Goal: Information Seeking & Learning: Learn about a topic

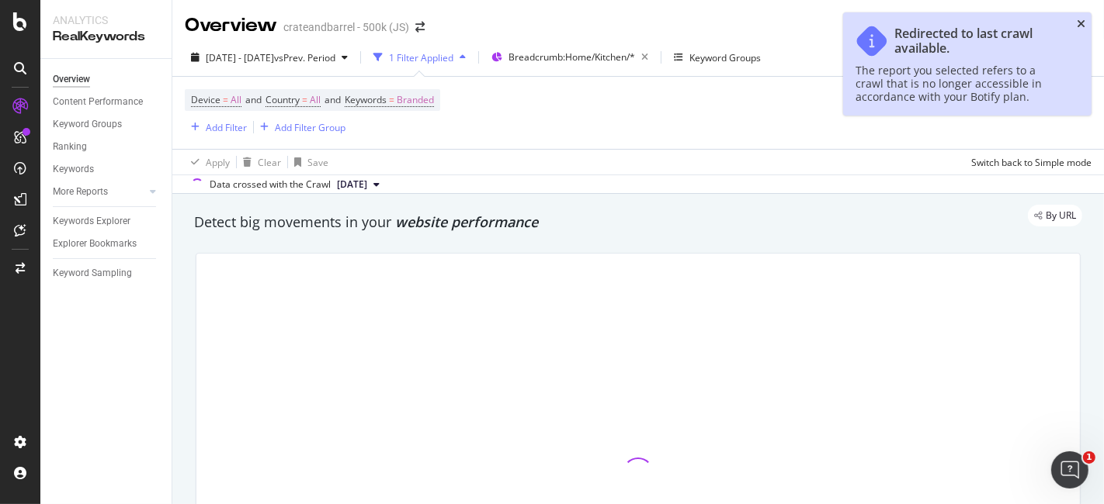
click at [1081, 23] on icon "close toast" at bounding box center [1080, 24] width 9 height 11
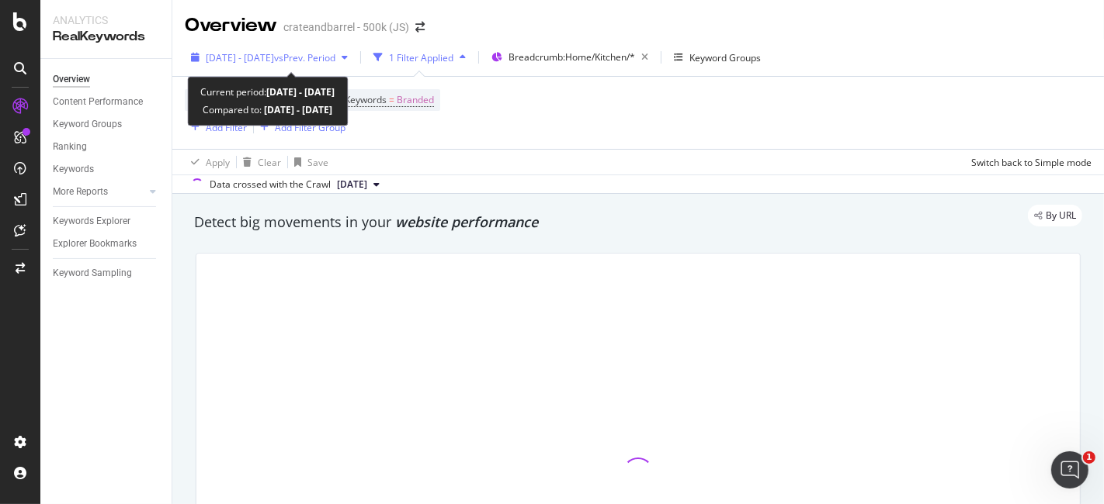
click at [345, 50] on div "[DATE] - [DATE] vs Prev. Period" at bounding box center [269, 57] width 169 height 23
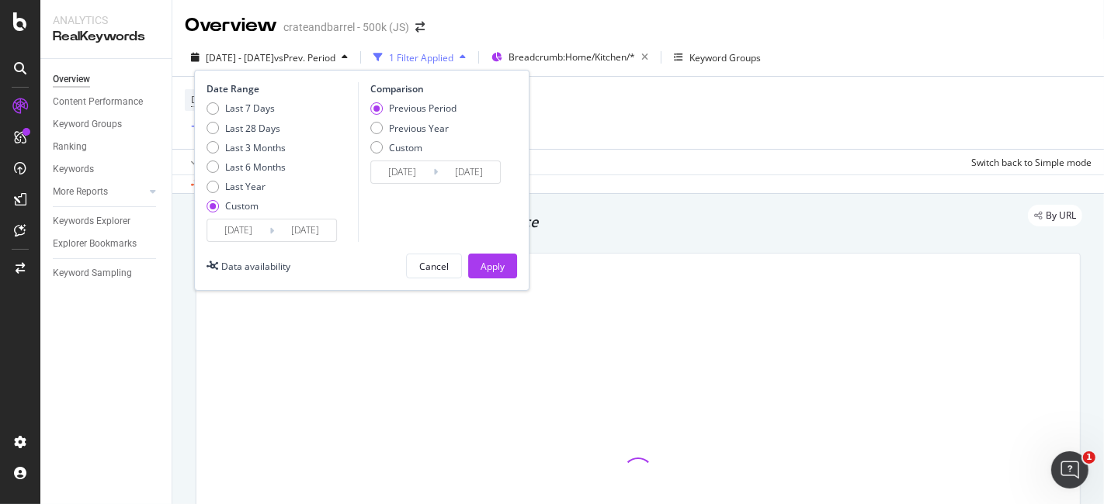
click at [248, 224] on input "[DATE]" at bounding box center [238, 231] width 62 height 22
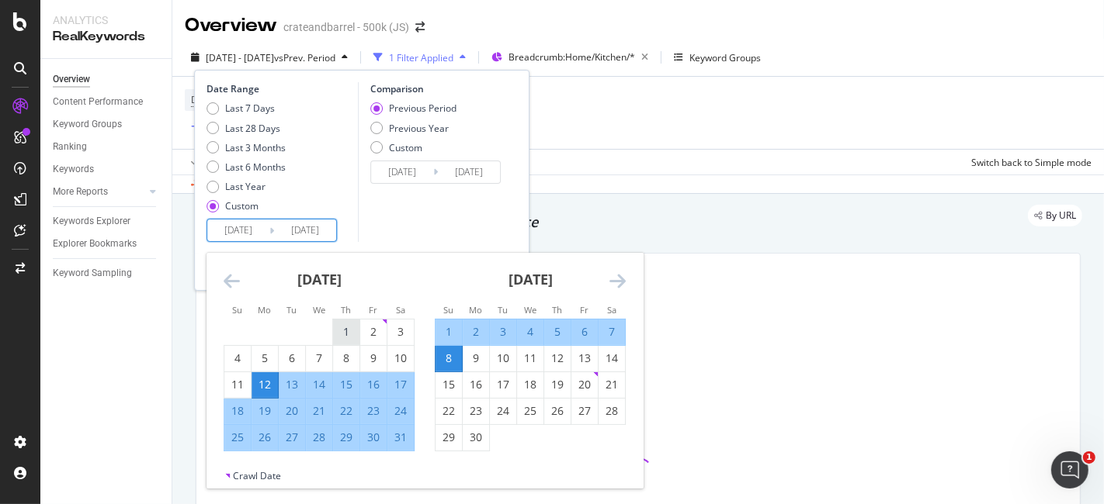
drag, startPoint x: 347, startPoint y: 335, endPoint x: 348, endPoint y: 345, distance: 9.3
click at [347, 335] on div "1" at bounding box center [346, 332] width 26 height 16
type input "[DATE]"
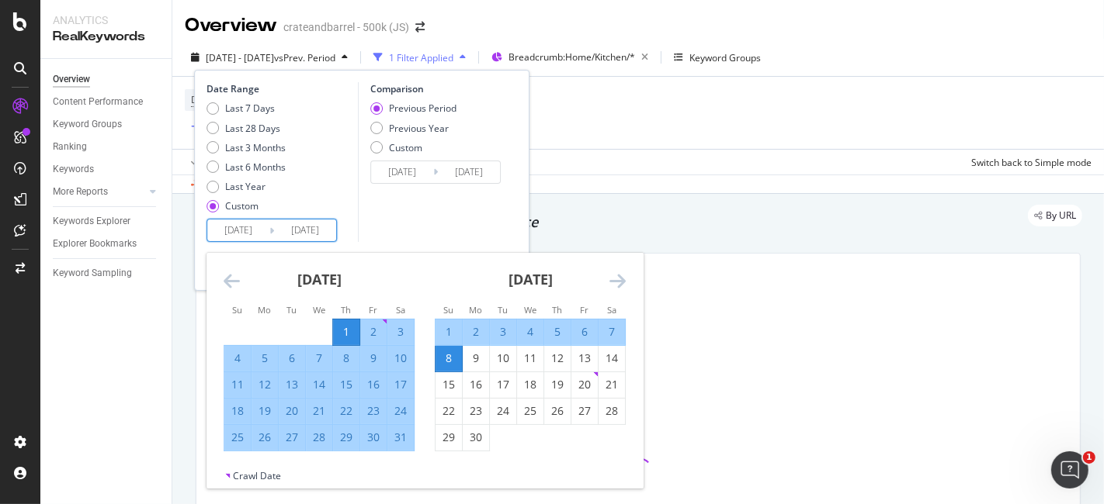
click at [393, 433] on div "31" at bounding box center [400, 438] width 26 height 16
type input "[DATE]"
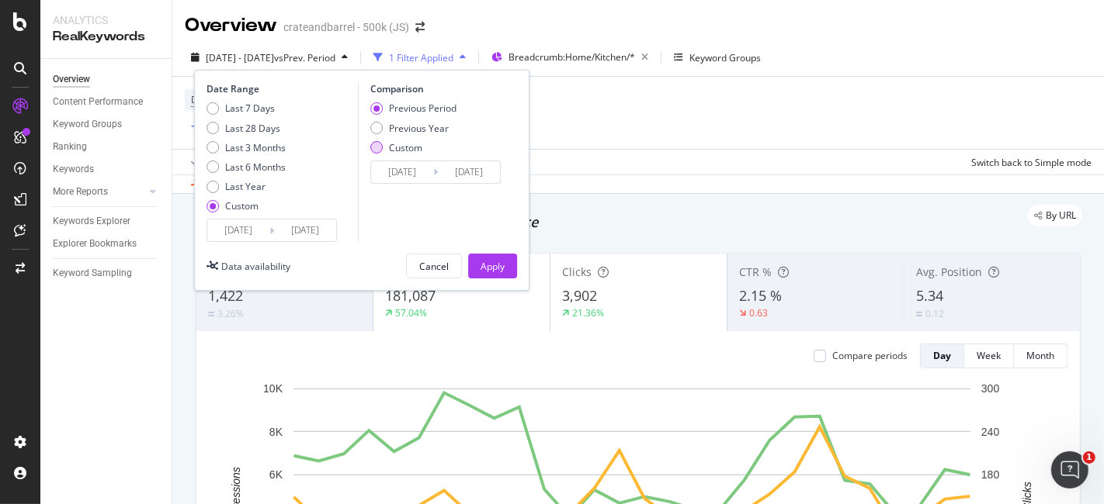
click at [382, 145] on div "Custom" at bounding box center [413, 147] width 86 height 13
click at [393, 169] on input "[DATE]" at bounding box center [402, 172] width 62 height 22
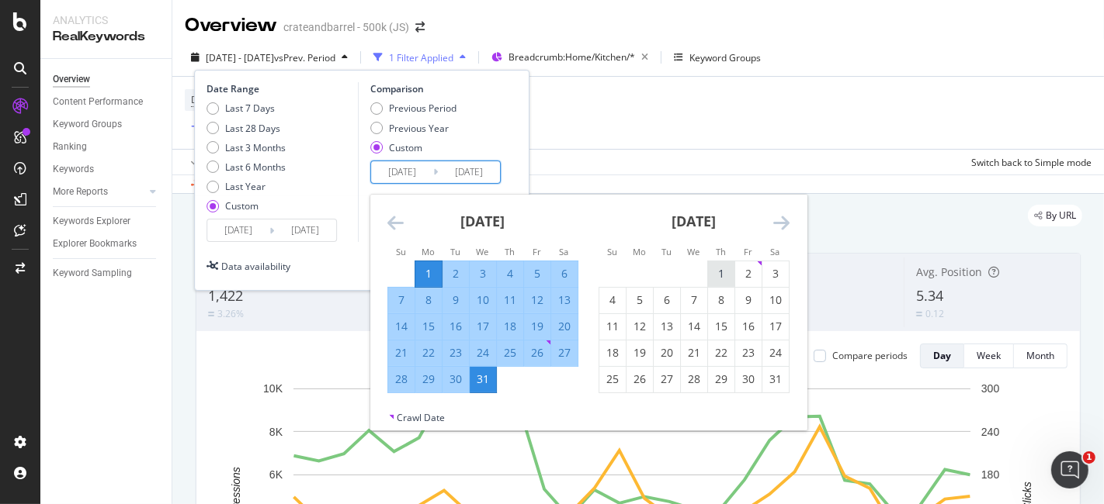
click at [711, 276] on div "1" at bounding box center [721, 274] width 26 height 16
type input "[DATE]"
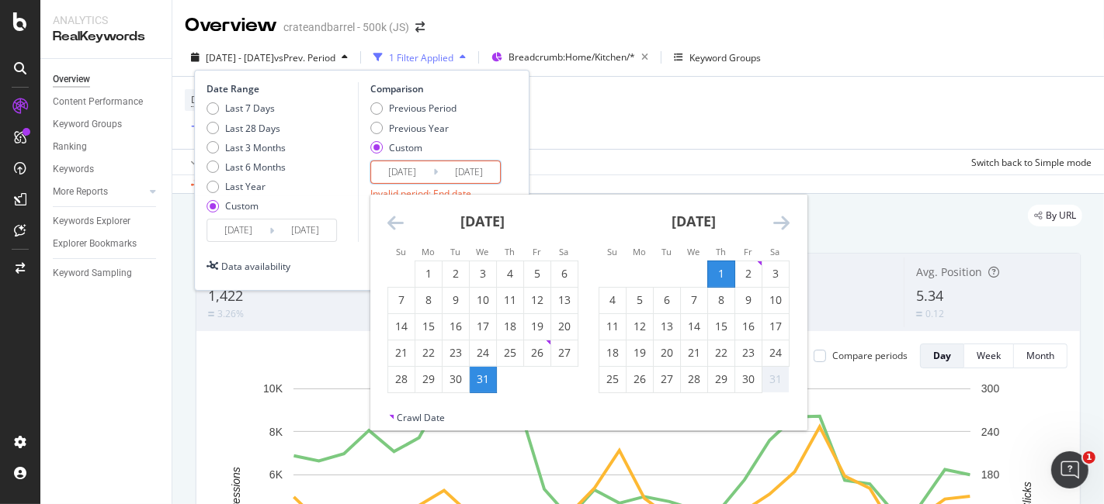
click at [771, 376] on div "31" at bounding box center [775, 380] width 26 height 16
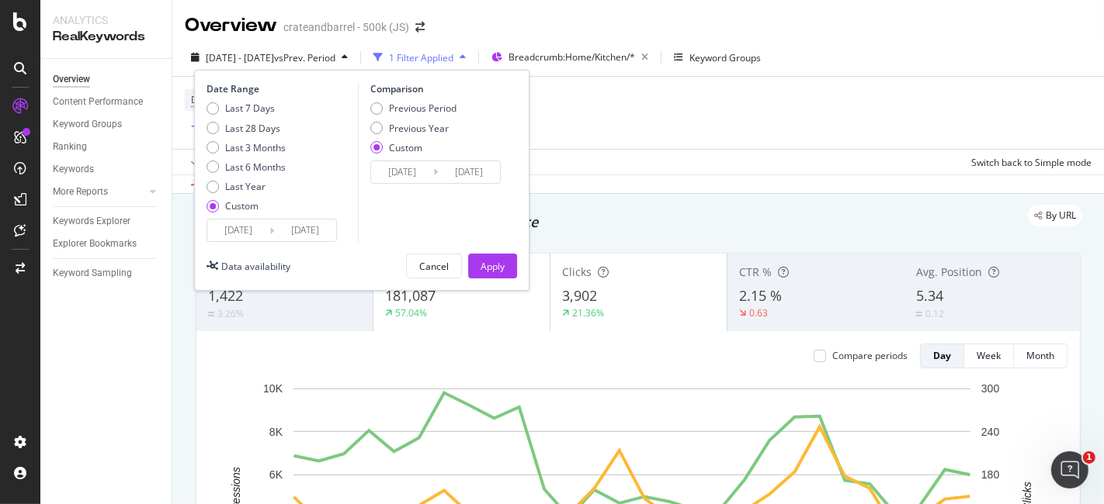
click at [454, 172] on input "[DATE]" at bounding box center [469, 172] width 62 height 22
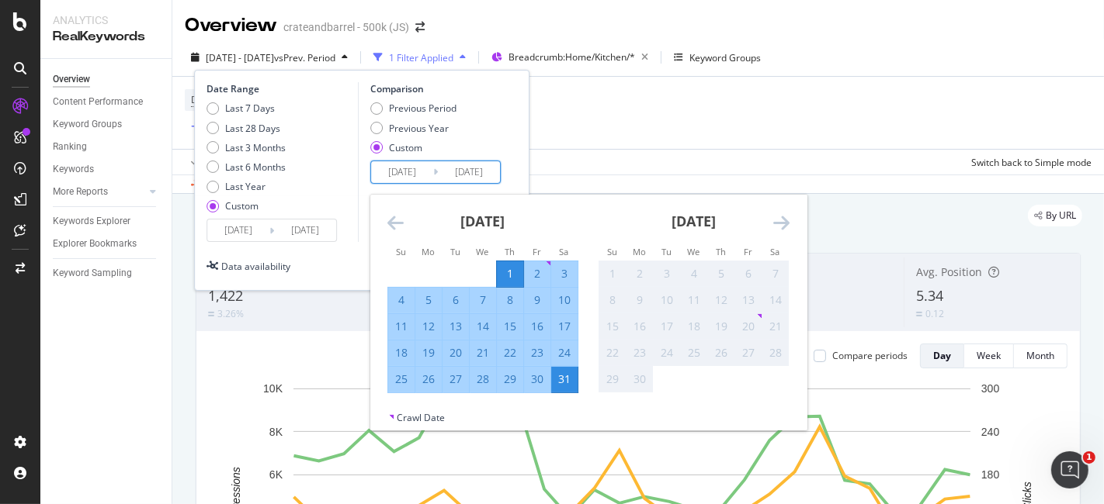
click at [536, 353] on div "23" at bounding box center [537, 353] width 26 height 16
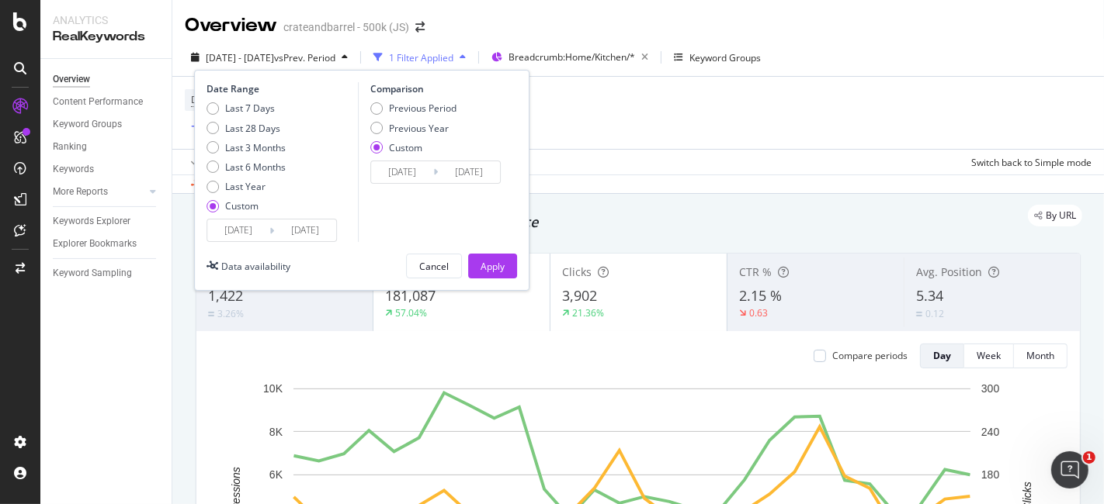
click at [469, 172] on input "[DATE]" at bounding box center [469, 172] width 62 height 22
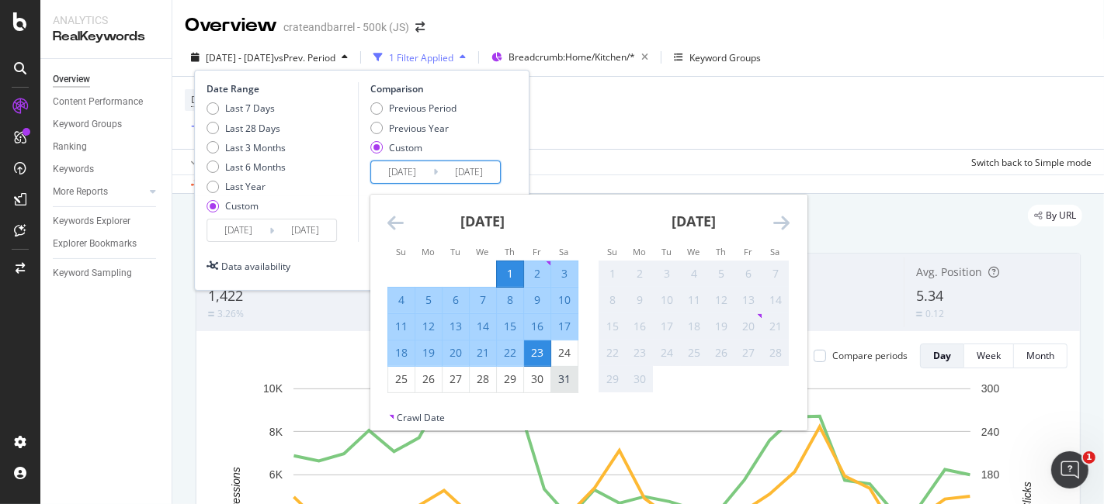
click at [565, 378] on div "31" at bounding box center [564, 380] width 26 height 16
type input "[DATE]"
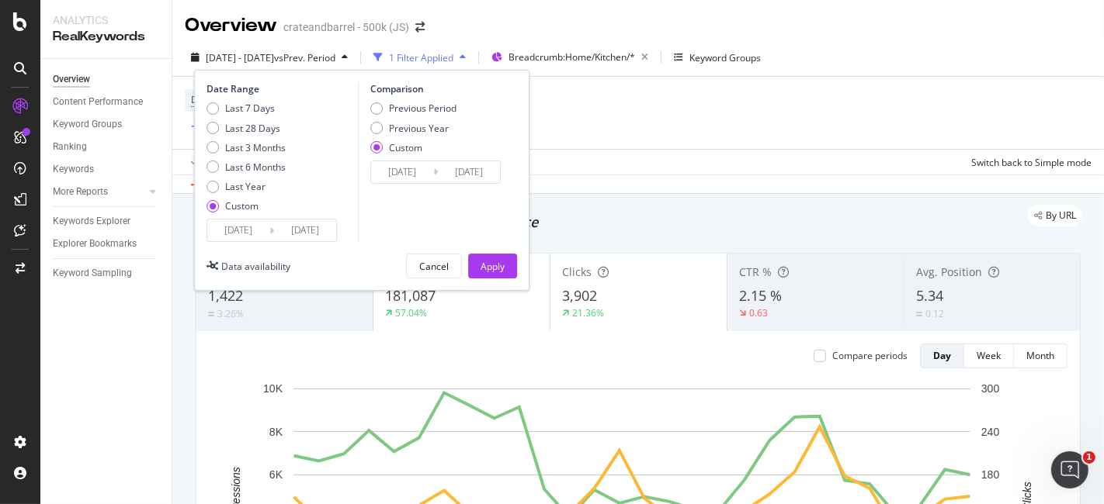
click at [250, 228] on input "[DATE]" at bounding box center [238, 231] width 62 height 22
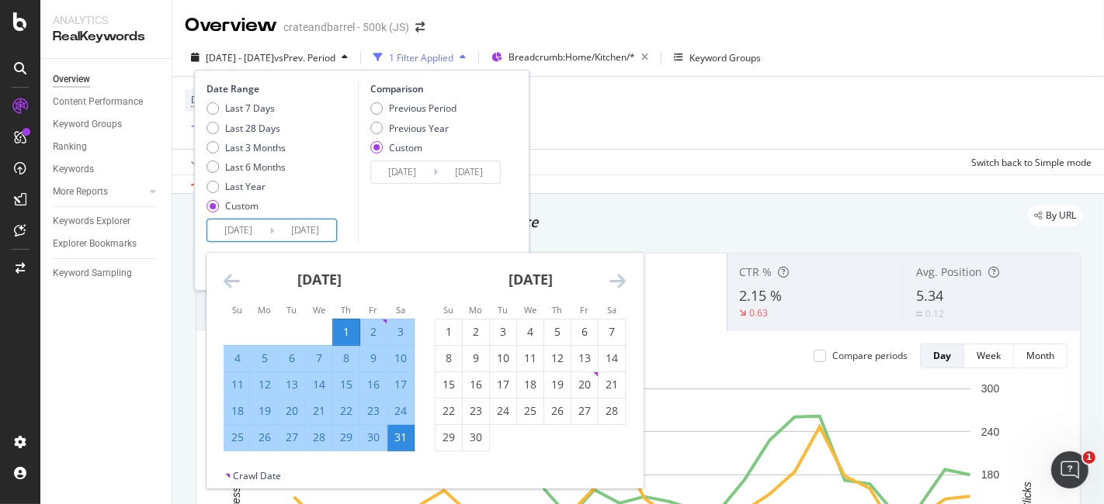
click at [614, 287] on icon "Move forward to switch to the next month." at bounding box center [617, 281] width 16 height 19
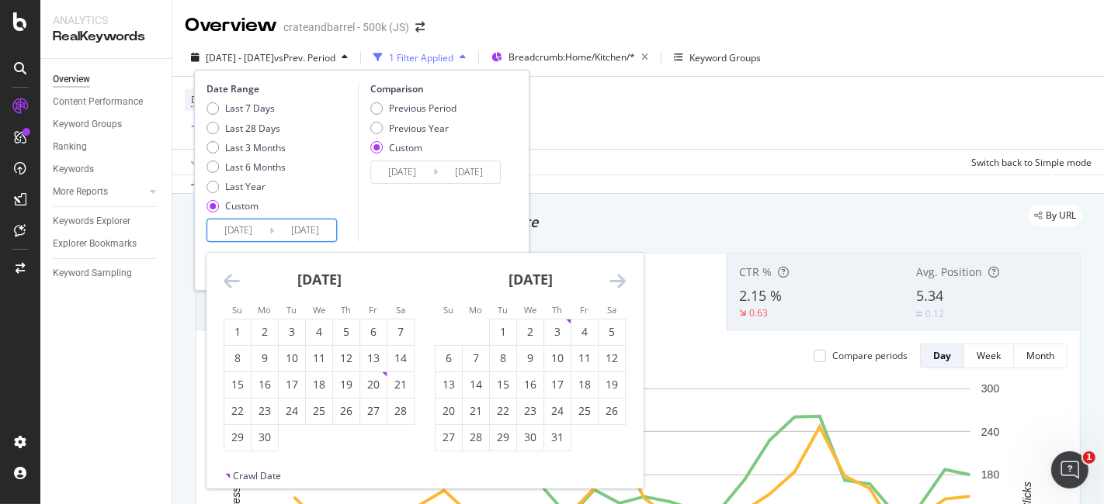
click at [614, 287] on icon "Move forward to switch to the next month." at bounding box center [617, 281] width 16 height 19
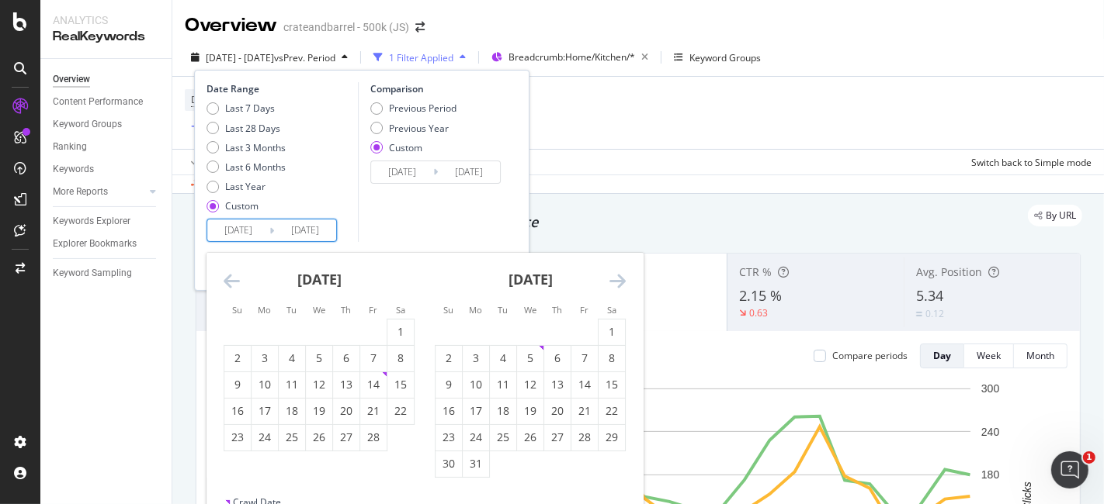
click at [614, 287] on icon "Move forward to switch to the next month." at bounding box center [617, 281] width 16 height 19
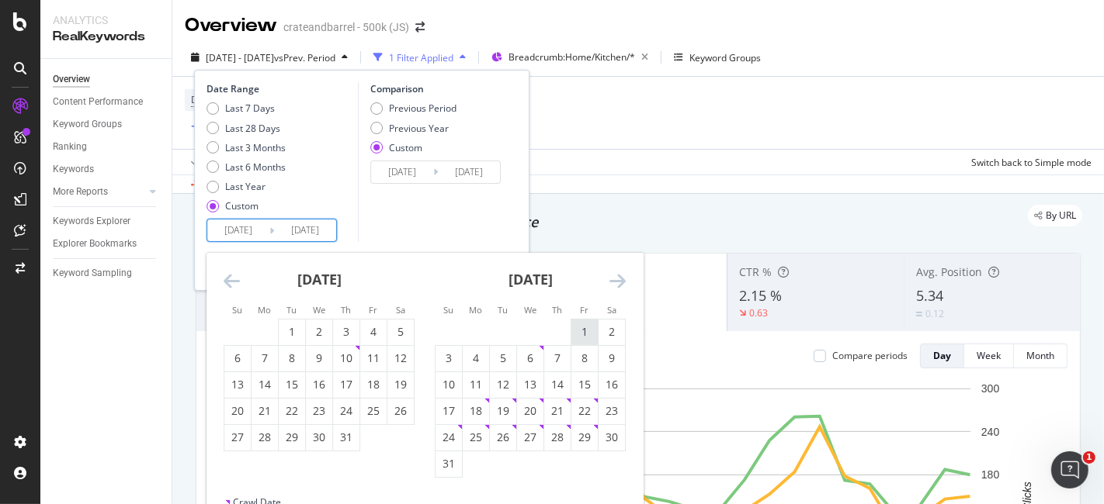
click at [576, 335] on div "1" at bounding box center [584, 332] width 26 height 16
type input "[DATE]"
click at [450, 466] on div "31" at bounding box center [448, 464] width 26 height 16
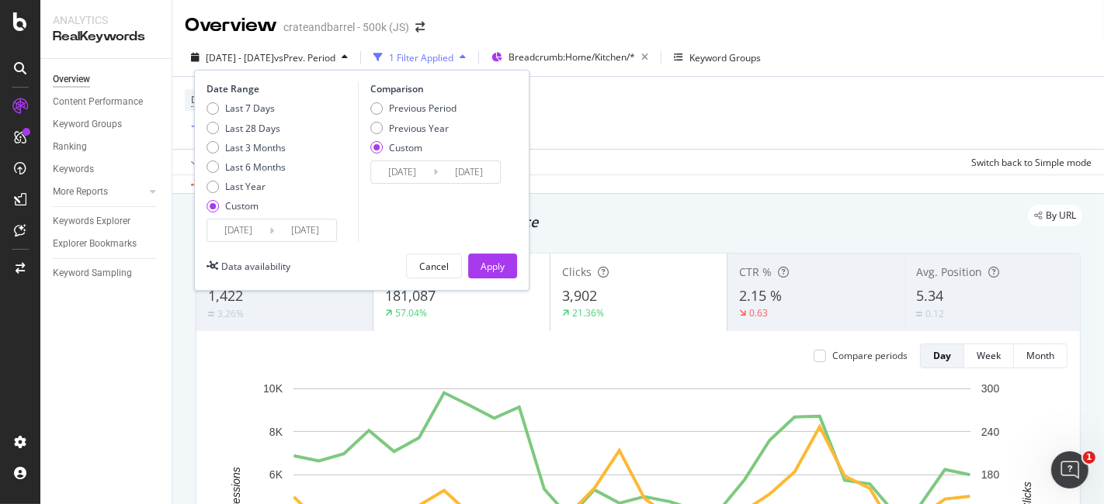
type input "[DATE]"
click at [489, 264] on div "Apply" at bounding box center [492, 266] width 24 height 13
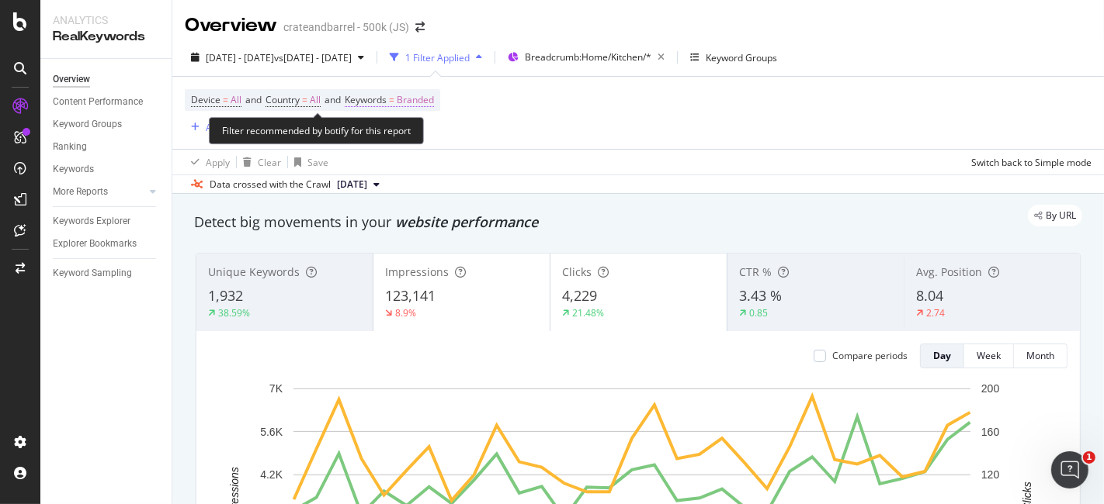
click at [434, 96] on span "Branded" at bounding box center [415, 100] width 37 height 22
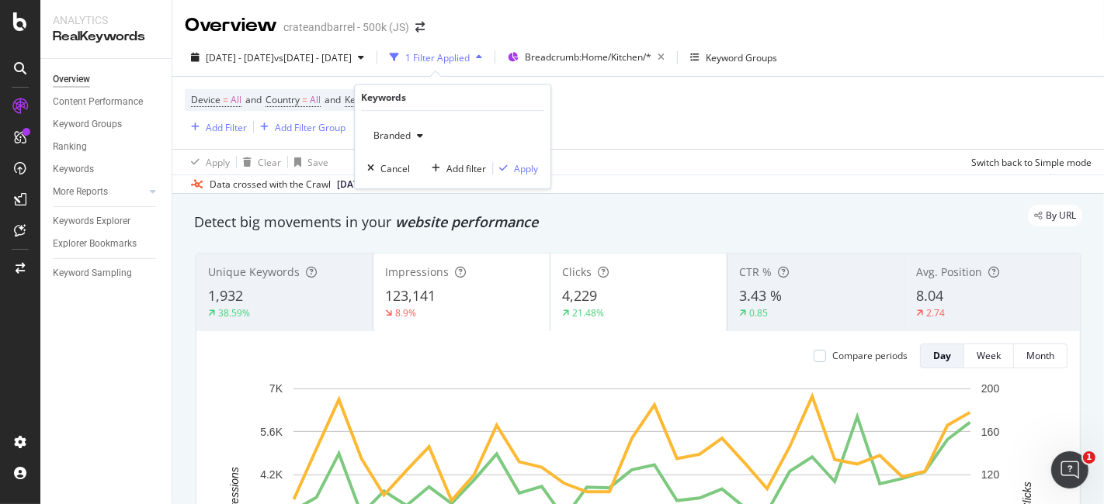
click at [423, 136] on div "button" at bounding box center [420, 135] width 19 height 9
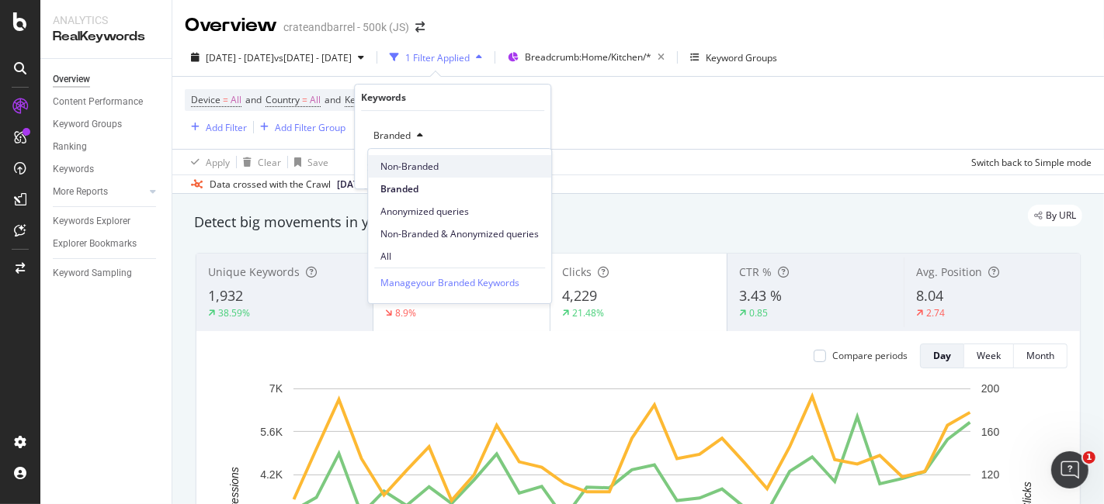
click at [428, 166] on span "Non-Branded" at bounding box center [459, 167] width 158 height 14
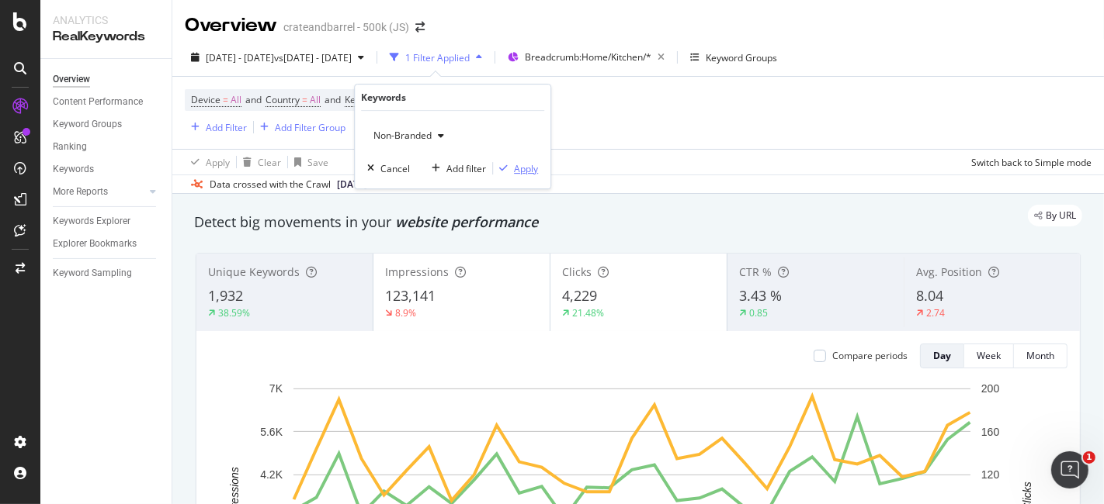
click at [507, 164] on icon "button" at bounding box center [503, 168] width 9 height 9
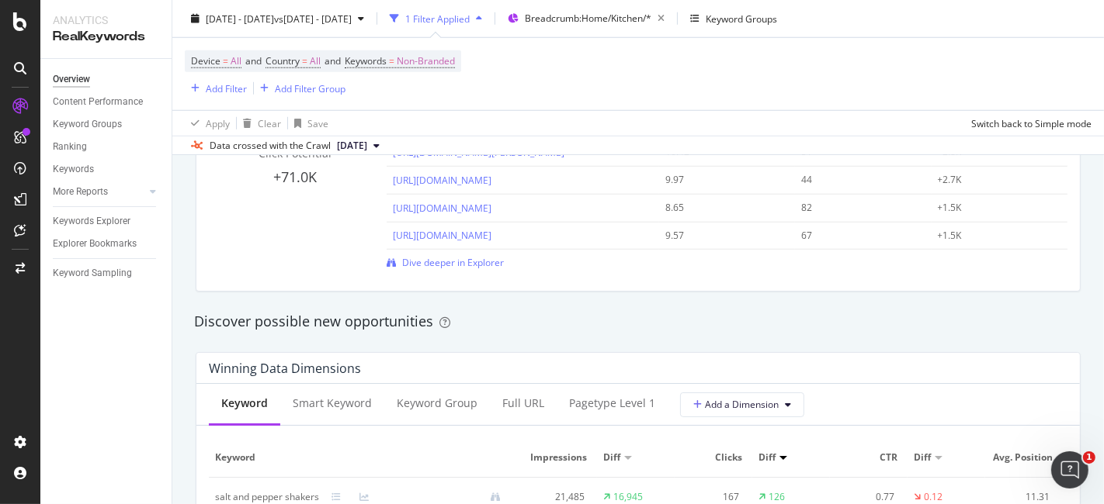
scroll to position [862, 0]
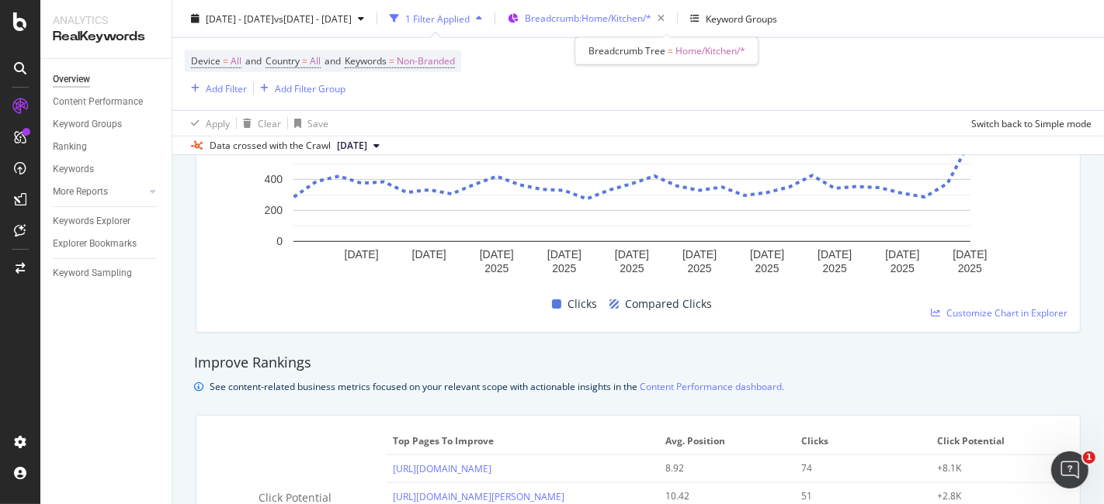
click at [654, 27] on div "Breadcrumb: Home/Kitchen/*" at bounding box center [598, 19] width 146 height 22
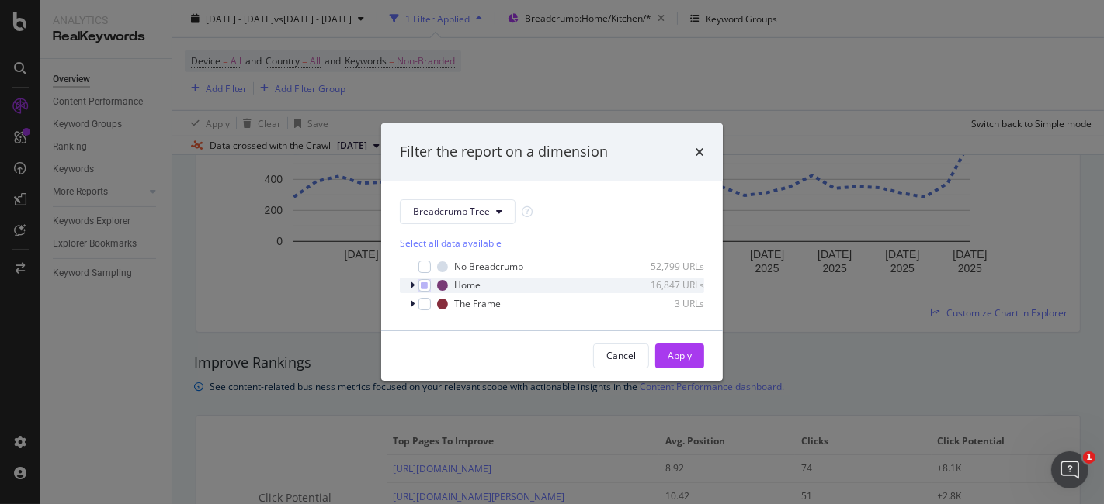
click at [410, 286] on icon "modal" at bounding box center [412, 285] width 5 height 9
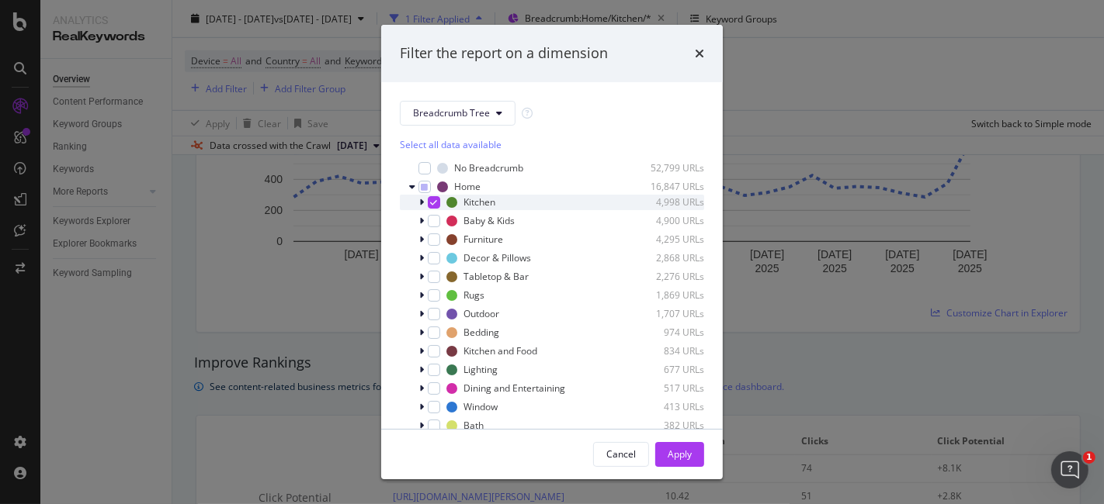
click at [435, 199] on icon "modal" at bounding box center [434, 203] width 7 height 8
click at [430, 272] on div "modal" at bounding box center [434, 277] width 12 height 12
click at [672, 456] on div "Apply" at bounding box center [679, 454] width 24 height 13
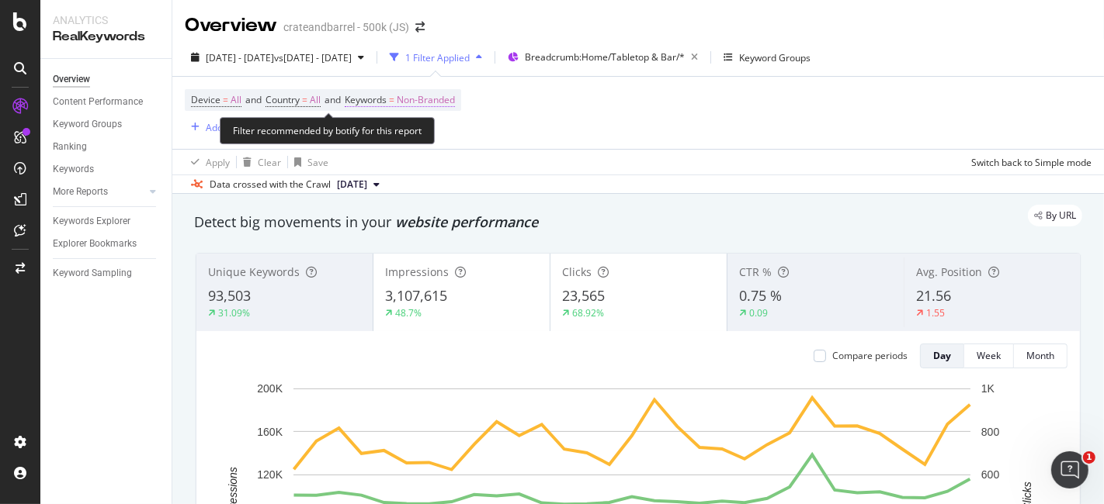
click at [445, 95] on span "Non-Branded" at bounding box center [426, 100] width 58 height 22
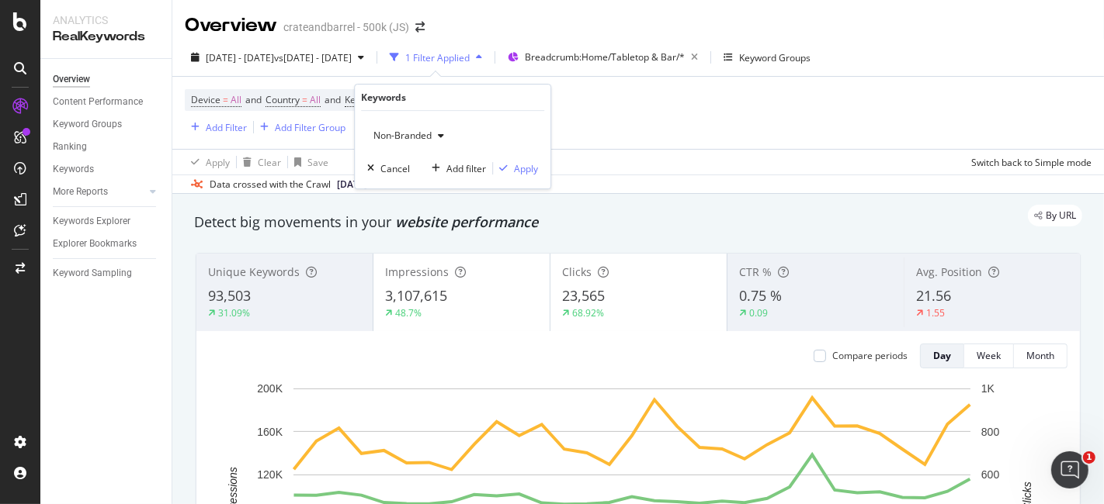
click at [436, 137] on div "button" at bounding box center [440, 135] width 19 height 9
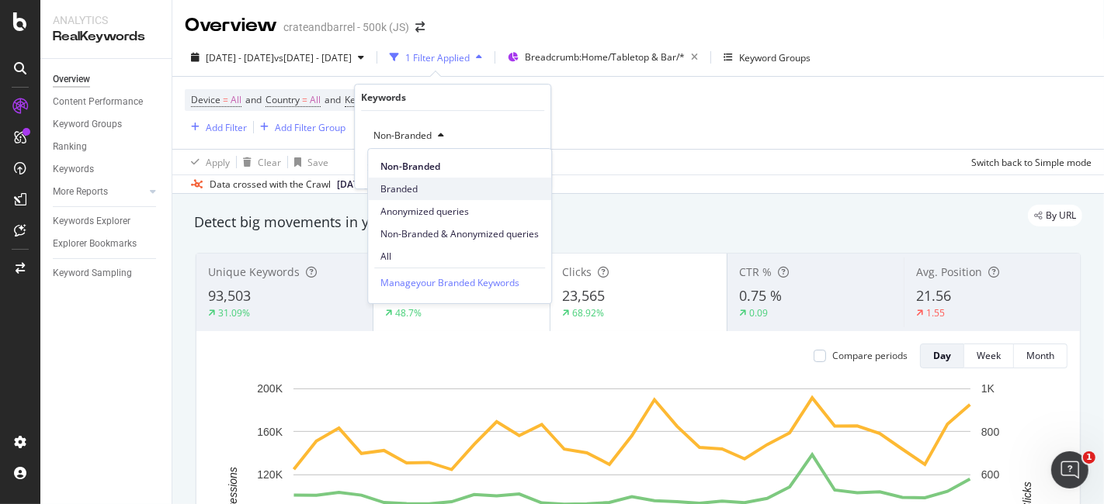
click at [420, 185] on span "Branded" at bounding box center [459, 189] width 158 height 14
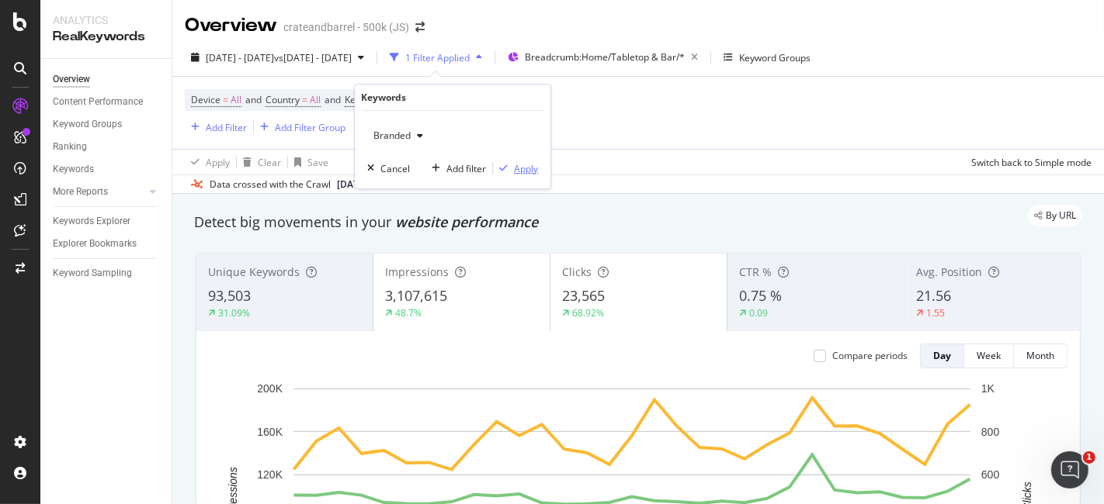
click at [508, 169] on div "button" at bounding box center [503, 168] width 21 height 9
